Goal: Information Seeking & Learning: Learn about a topic

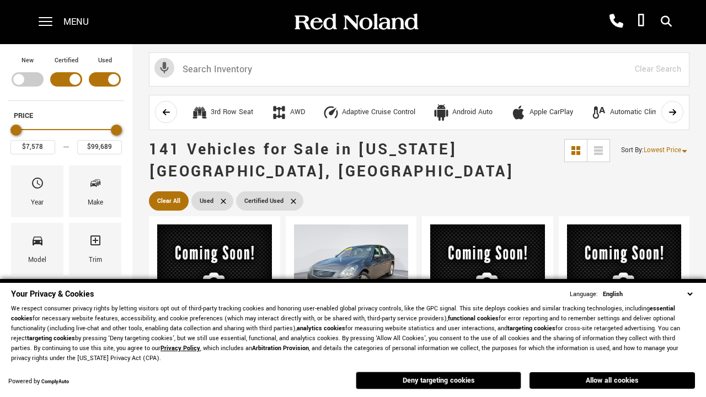
scroll to position [432, 0]
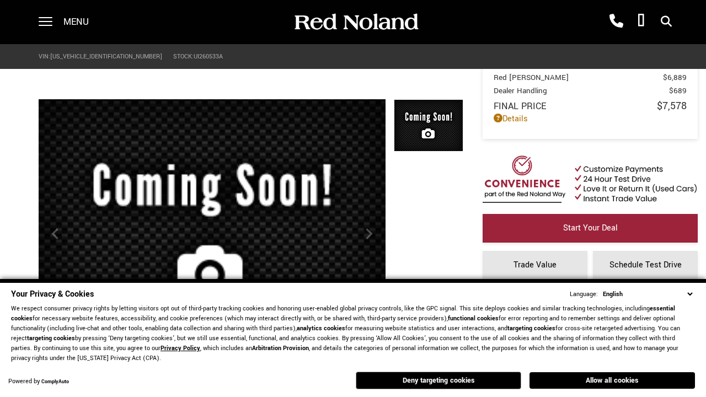
scroll to position [525, 0]
